Goal: Use online tool/utility: Utilize a website feature to perform a specific function

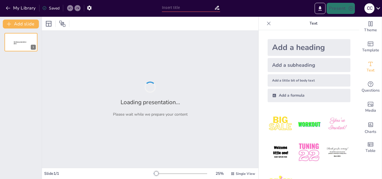
type input "Imported Fundamentos-del-Contenido-Multimedia-Digital-en-la-Educación.pptx"
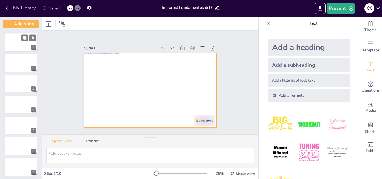
click at [15, 42] on div at bounding box center [21, 42] width 34 height 19
click at [162, 71] on div at bounding box center [149, 90] width 146 height 101
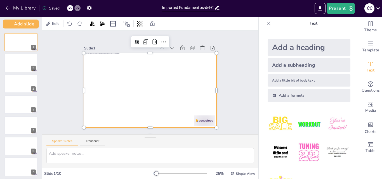
click at [235, 107] on div "Slide 1 Slide 2 Slide 3 Slide 4 Slide 5 Slide 6 Slide 7 Slide 8 Slide 9 Slide 10" at bounding box center [150, 82] width 236 height 211
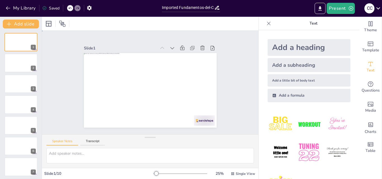
click at [235, 107] on div "Slide 1 Slide 2 Slide 3 Slide 4 Slide 5 Slide 6 Slide 7 Slide 8 Slide 9 Slide 10" at bounding box center [150, 83] width 230 height 222
click at [211, 143] on div "Speaker Notes Transcript" at bounding box center [150, 141] width 217 height 13
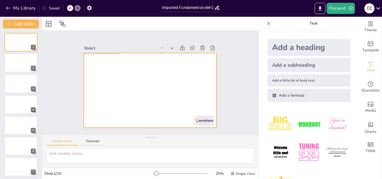
click at [161, 86] on div at bounding box center [147, 90] width 152 height 122
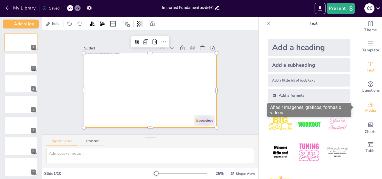
click at [368, 105] on icon "Add images, graphics, shapes or video" at bounding box center [371, 104] width 6 height 5
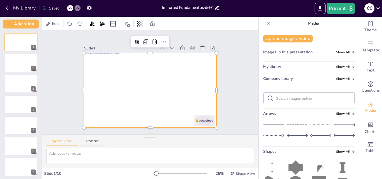
click at [297, 100] on input "text" at bounding box center [313, 99] width 75 height 4
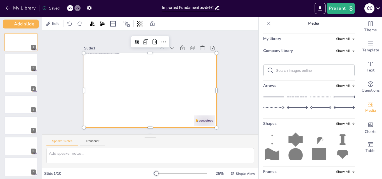
click at [174, 78] on div at bounding box center [147, 90] width 152 height 122
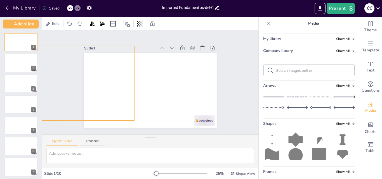
drag, startPoint x: 173, startPoint y: 77, endPoint x: 91, endPoint y: 69, distance: 82.7
click at [91, 69] on div at bounding box center [72, 58] width 150 height 112
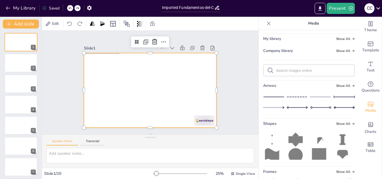
click at [292, 72] on input "text" at bounding box center [313, 71] width 75 height 4
click at [222, 63] on div "Slide 1 Slide 2 Slide 3 Slide 4 Slide 5 Slide 6 Slide 7 Slide 8 Slide 9 Slide 10" at bounding box center [150, 82] width 184 height 137
